Goal: Transaction & Acquisition: Book appointment/travel/reservation

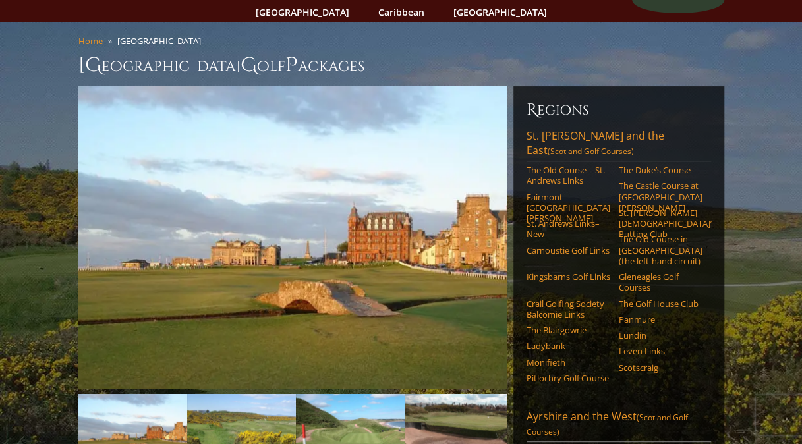
scroll to position [79, 0]
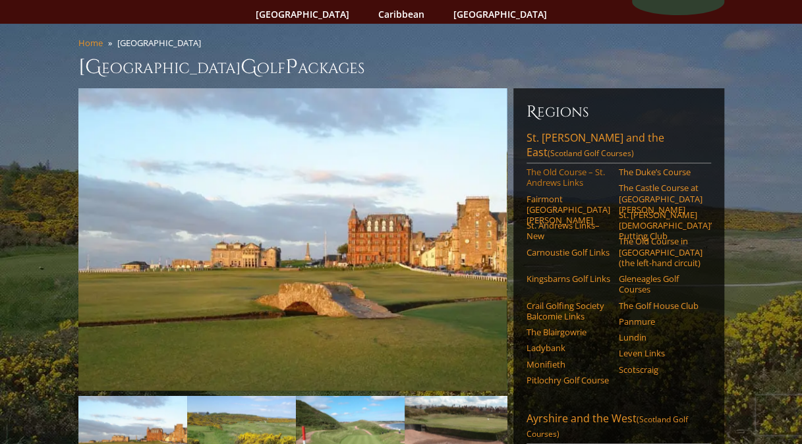
click at [560, 167] on link "The Old Course – St. Andrews Links" at bounding box center [569, 178] width 84 height 22
